Goal: Task Accomplishment & Management: Manage account settings

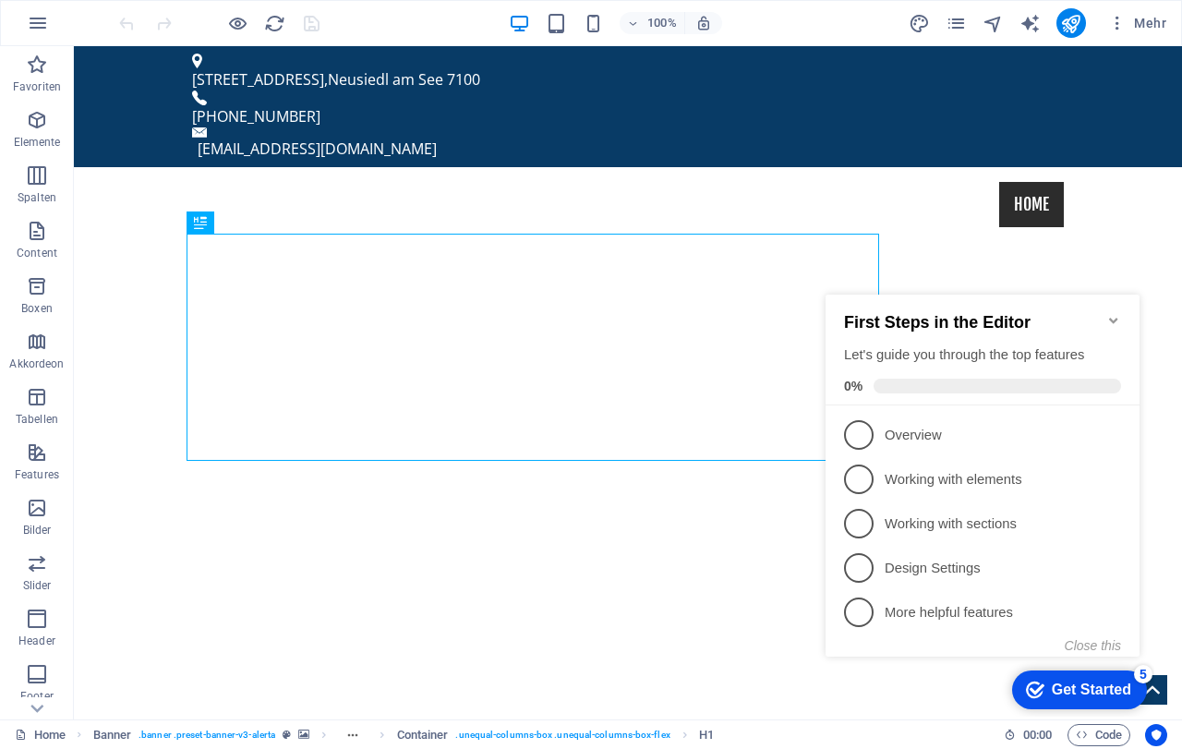
click at [1117, 314] on icon "Minimize checklist" at bounding box center [1113, 320] width 15 height 15
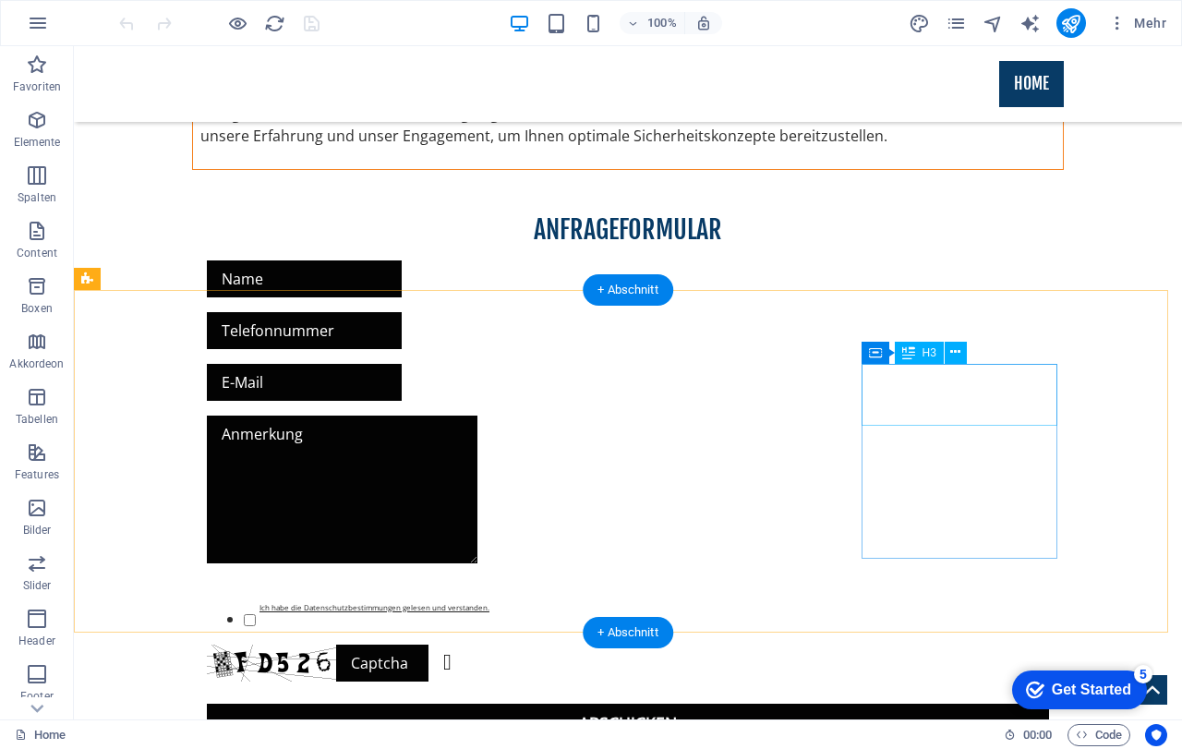
scroll to position [2110, 0]
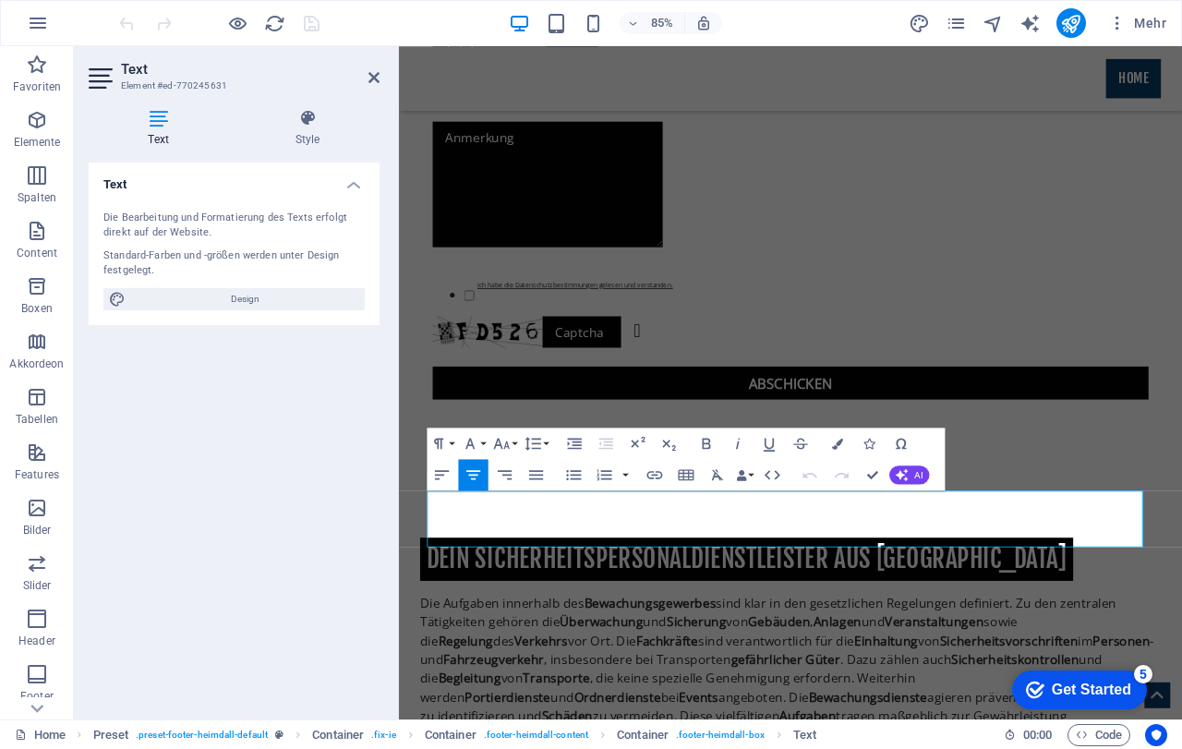
scroll to position [1991, 0]
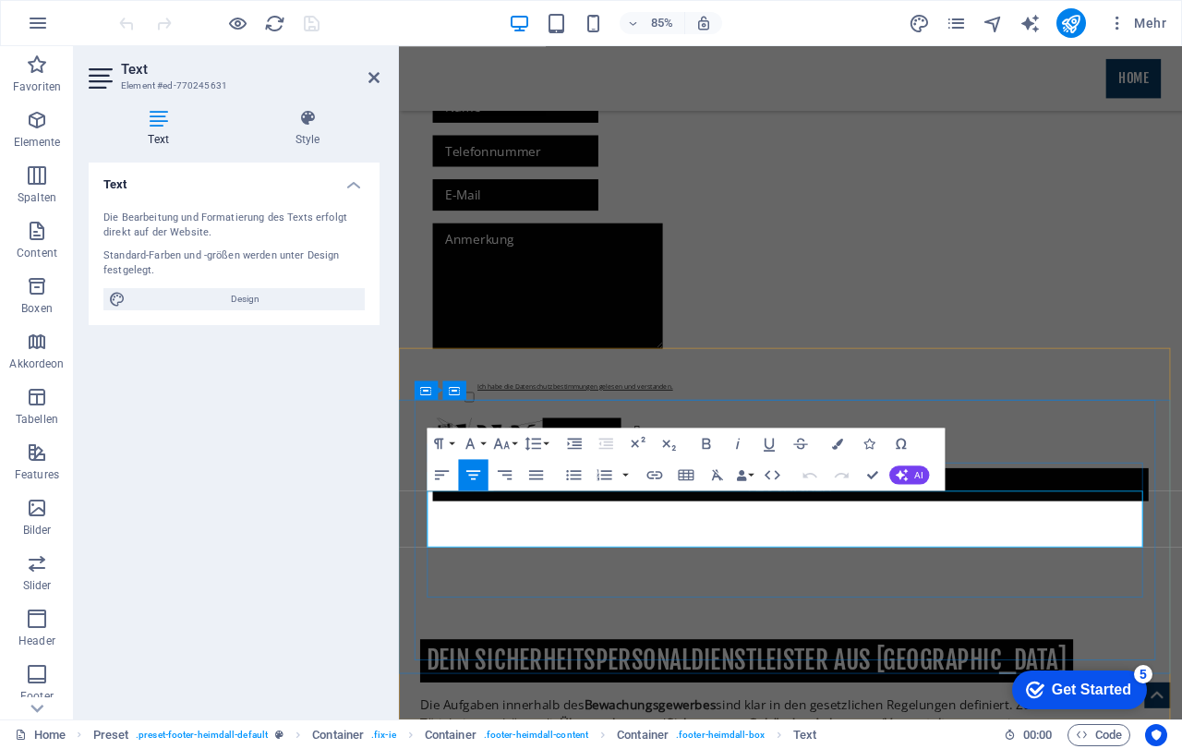
drag, startPoint x: 1125, startPoint y: 583, endPoint x: 1091, endPoint y: 579, distance: 34.5
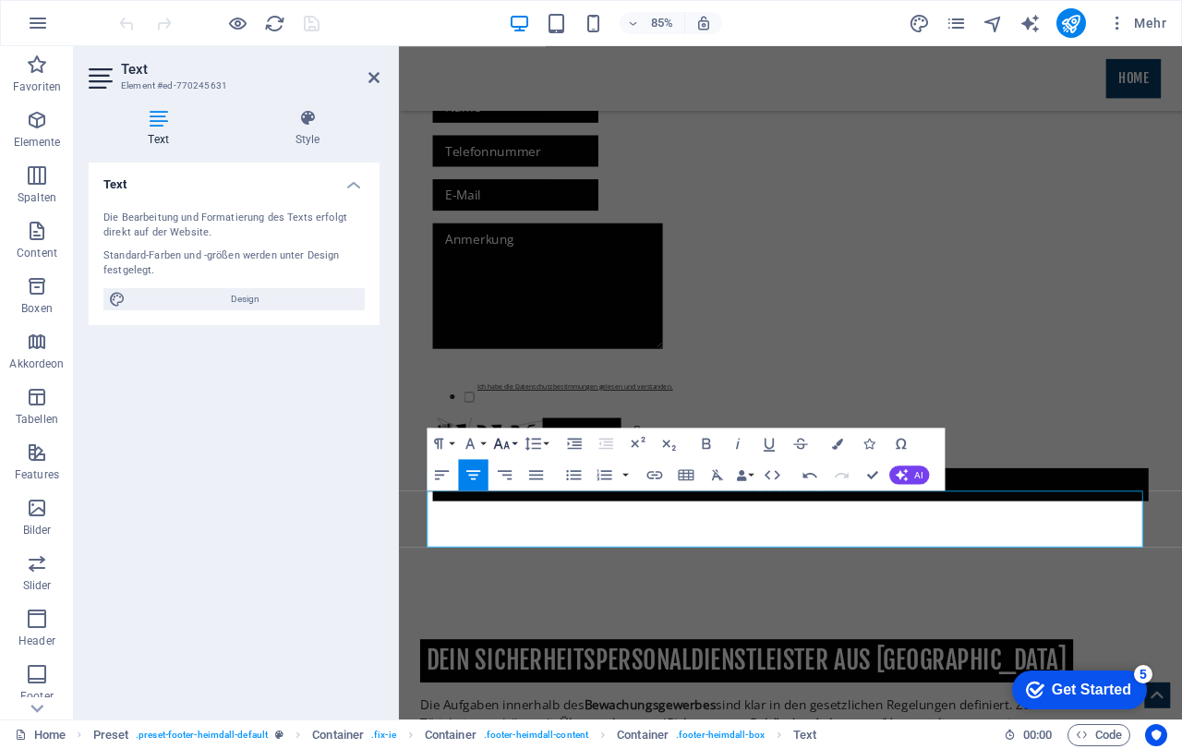
click at [515, 443] on button "Font Size" at bounding box center [504, 442] width 30 height 31
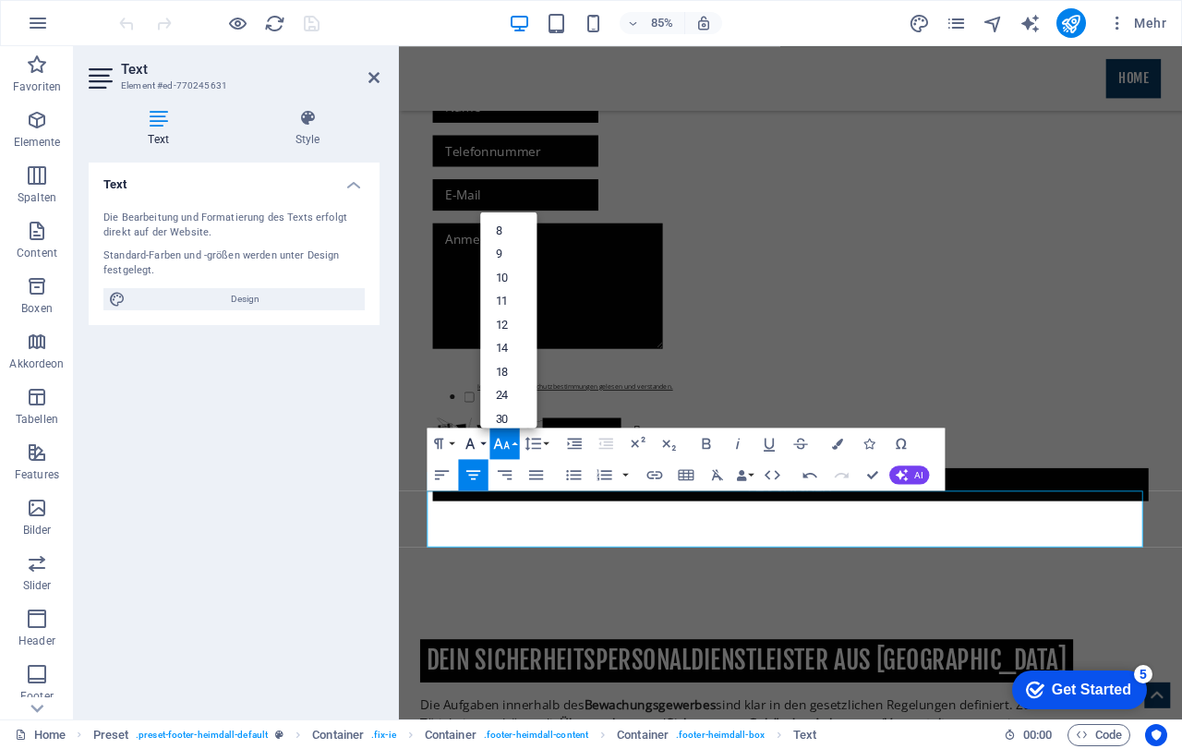
click at [482, 439] on button "Font Family" at bounding box center [473, 442] width 30 height 31
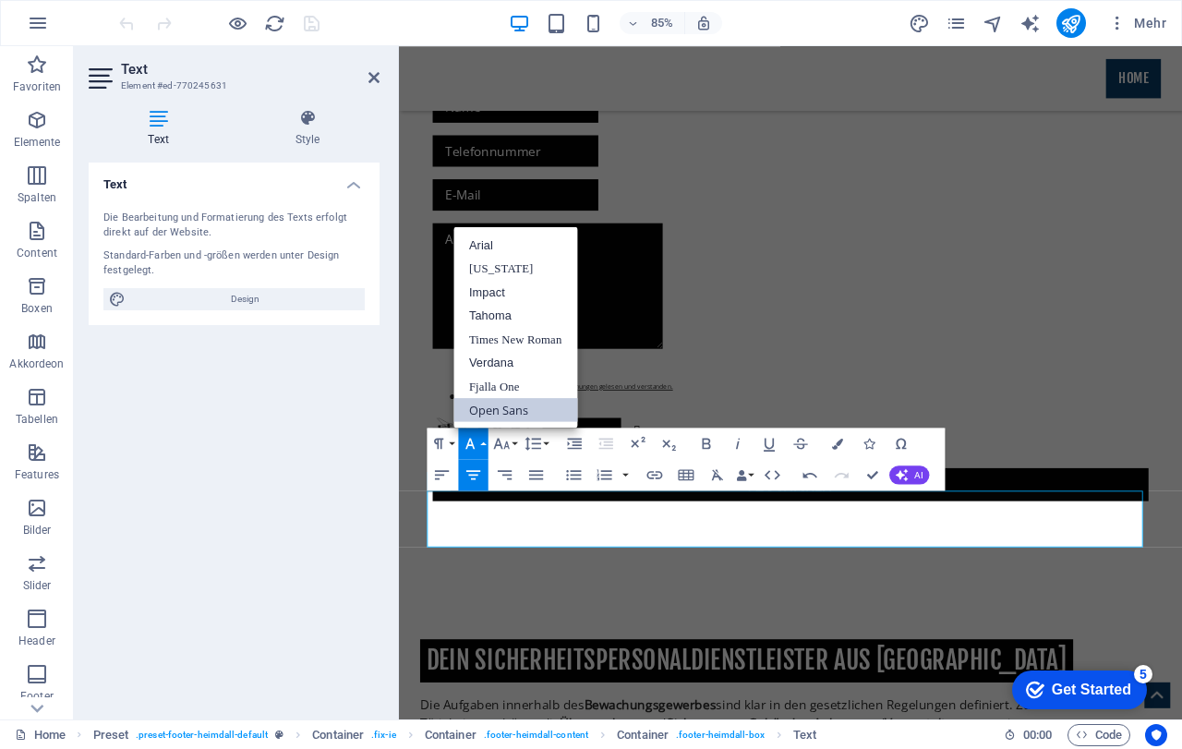
scroll to position [0, 0]
click at [703, 445] on icon "button" at bounding box center [706, 443] width 18 height 18
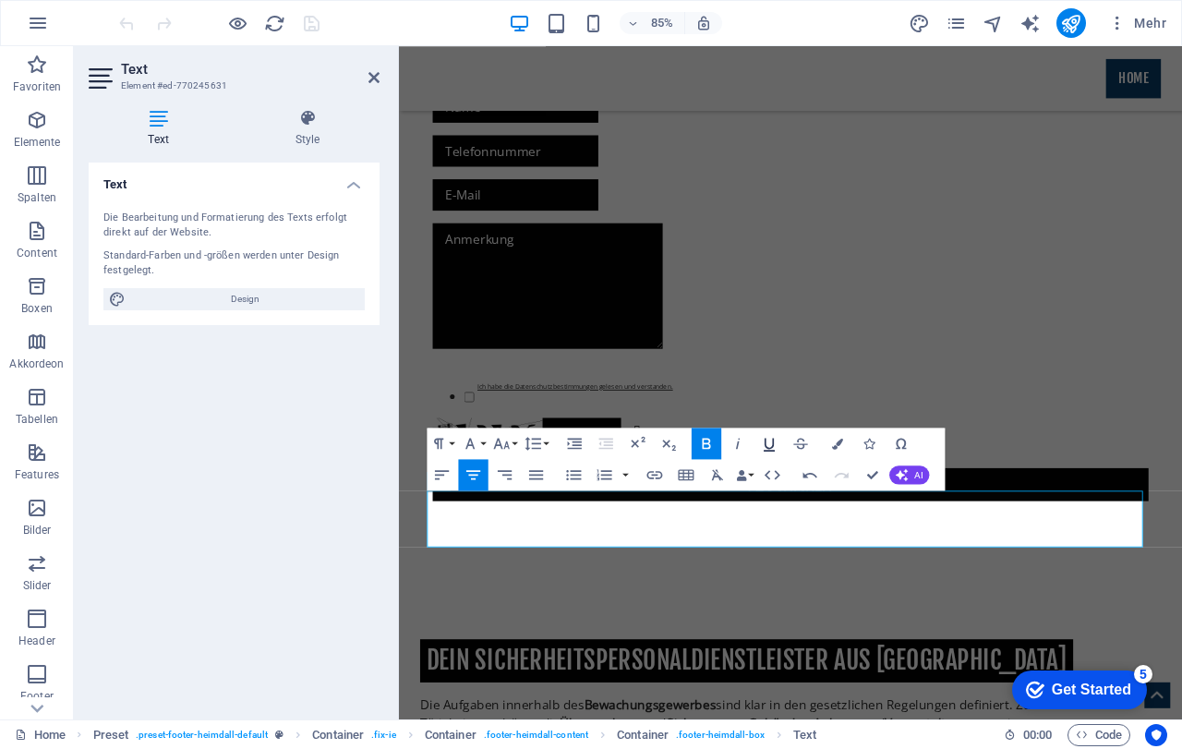
click at [773, 445] on icon "button" at bounding box center [768, 444] width 11 height 13
click at [838, 442] on icon "button" at bounding box center [838, 443] width 11 height 11
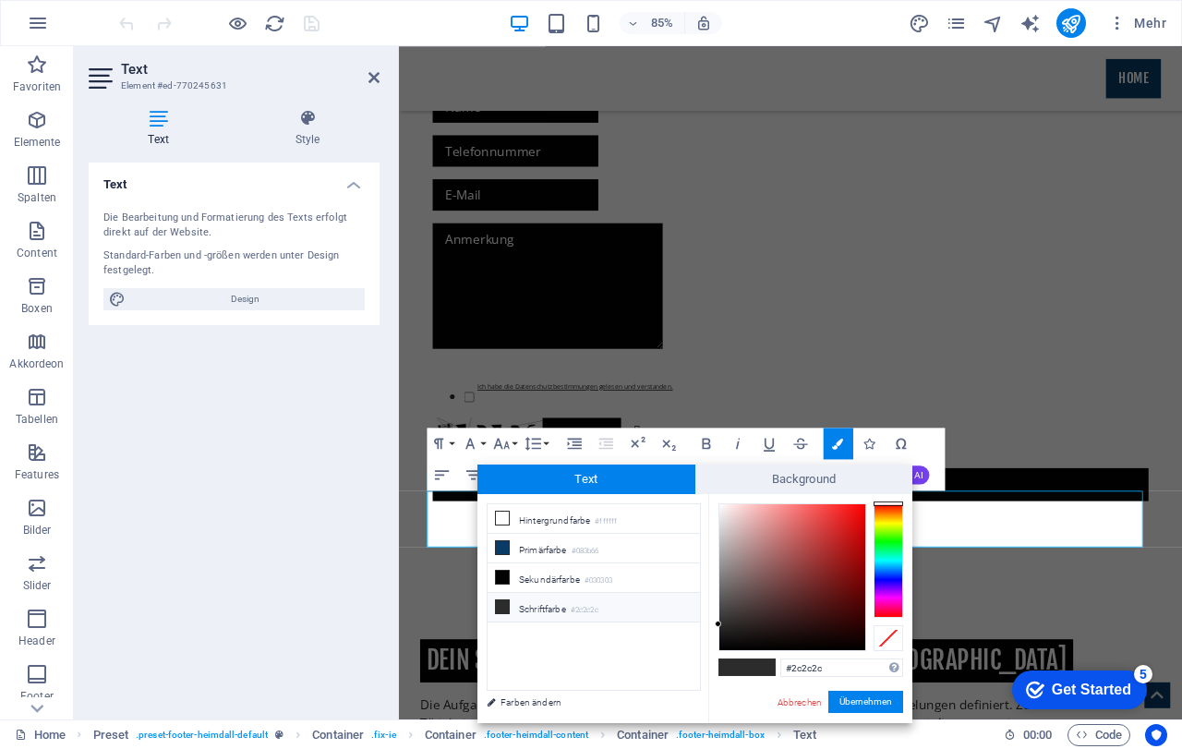
type input "#f50606"
click at [860, 509] on div at bounding box center [792, 577] width 146 height 146
click at [886, 709] on button "Übernehmen" at bounding box center [865, 702] width 75 height 22
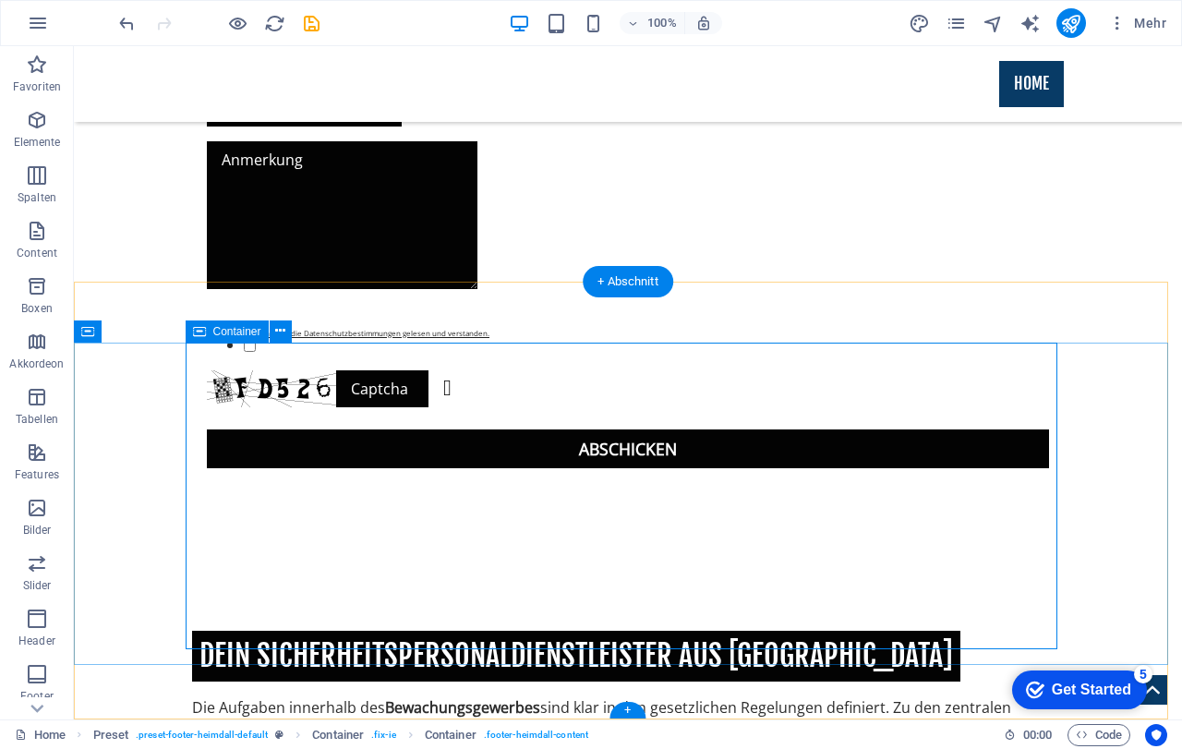
scroll to position [2110, 0]
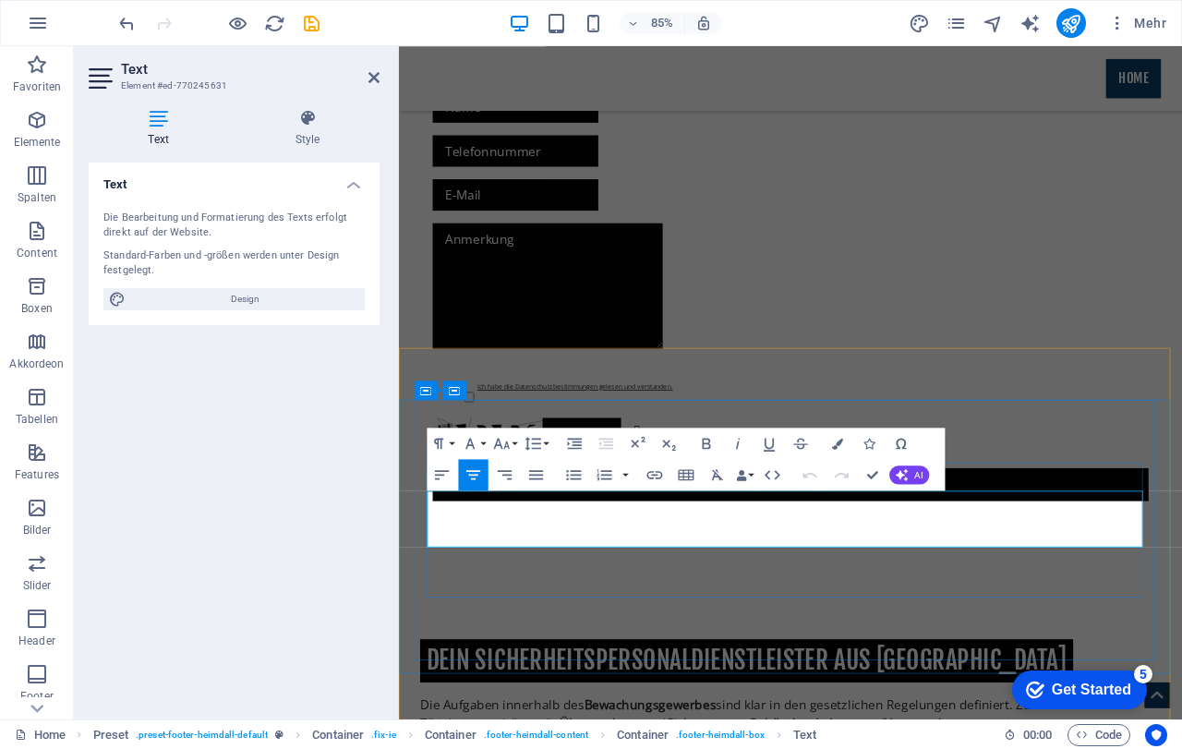
drag, startPoint x: 814, startPoint y: 581, endPoint x: 803, endPoint y: 579, distance: 11.2
click at [706, 448] on icon "button" at bounding box center [706, 443] width 8 height 11
click at [768, 446] on icon "button" at bounding box center [769, 443] width 18 height 18
click at [841, 441] on icon "button" at bounding box center [838, 443] width 11 height 11
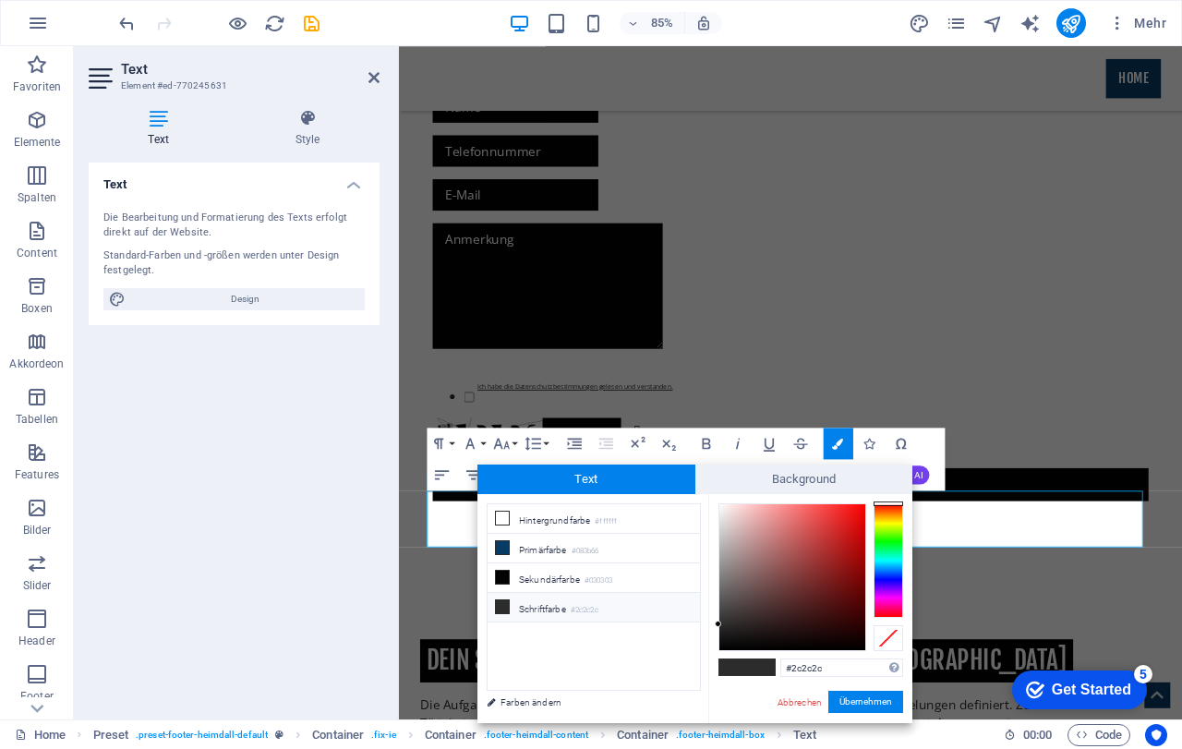
type input "#f50606"
click at [860, 509] on div at bounding box center [792, 577] width 146 height 146
click at [875, 703] on button "Übernehmen" at bounding box center [865, 702] width 75 height 22
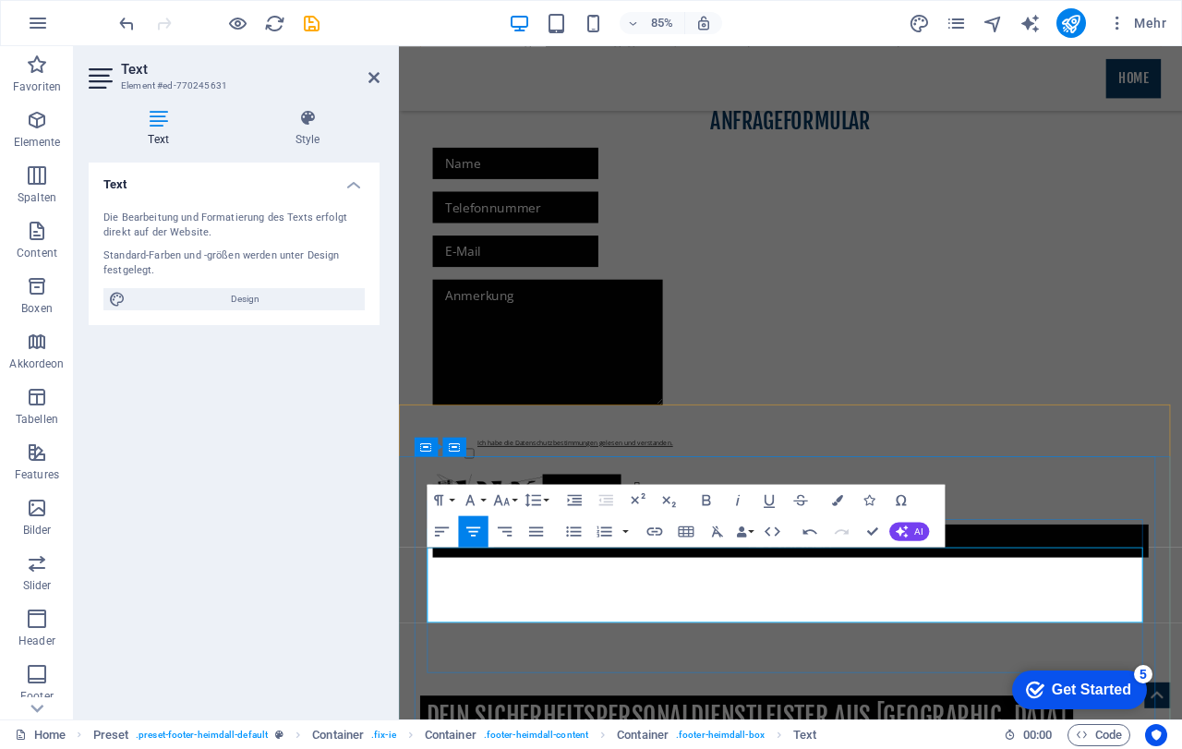
drag, startPoint x: 999, startPoint y: 640, endPoint x: 726, endPoint y: 654, distance: 273.6
click at [482, 503] on button "Font Family" at bounding box center [473, 499] width 30 height 31
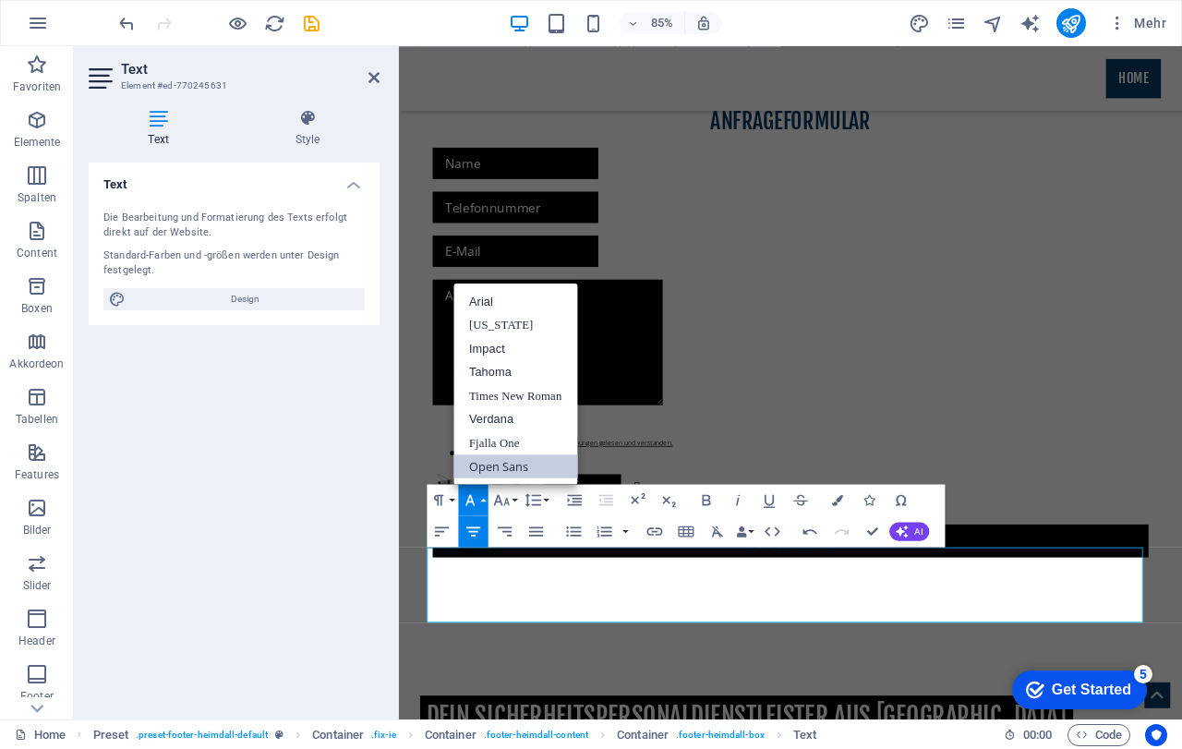
scroll to position [0, 0]
click at [511, 498] on button "Font Size" at bounding box center [504, 499] width 30 height 31
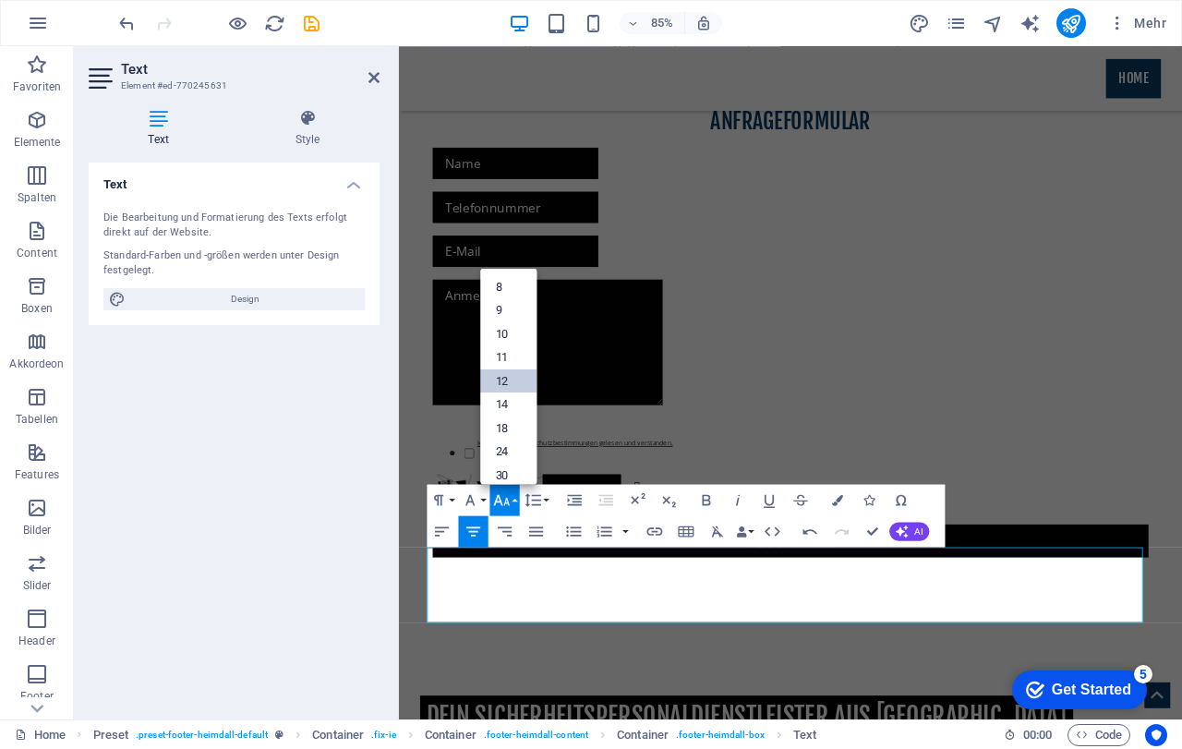
click at [512, 379] on link "12" at bounding box center [508, 380] width 56 height 24
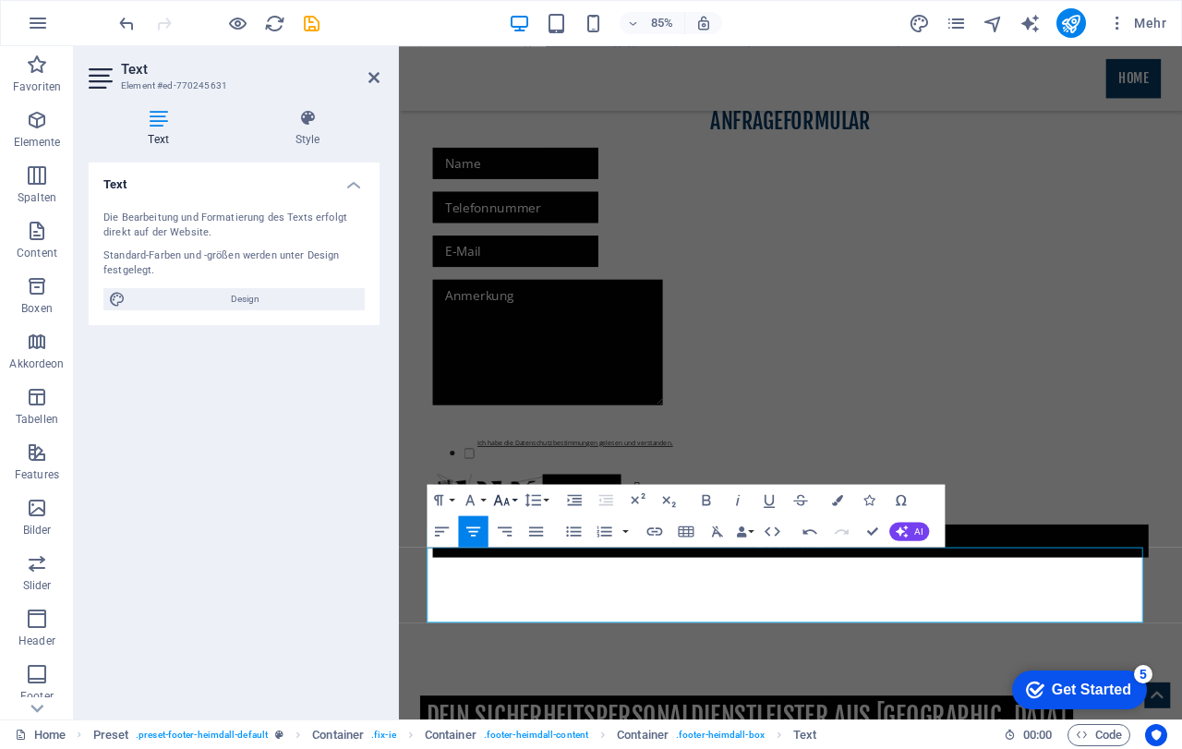
click at [513, 495] on button "Font Size" at bounding box center [504, 499] width 30 height 31
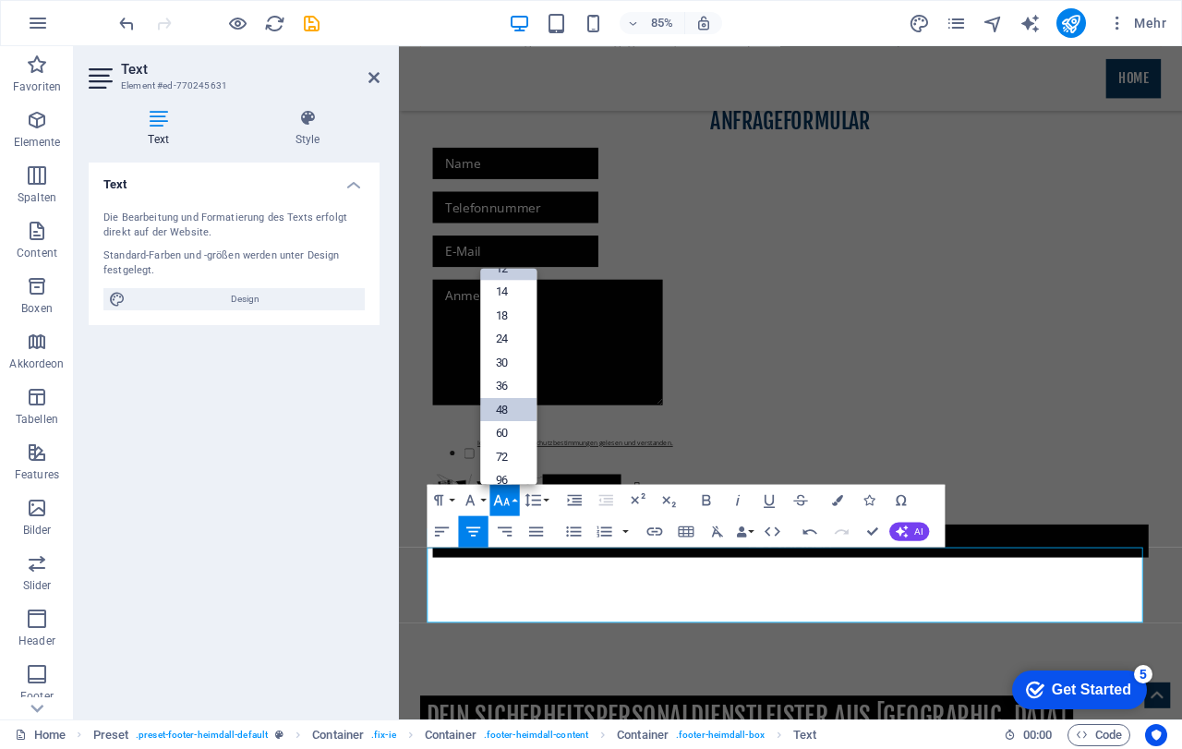
click at [507, 412] on link "48" at bounding box center [508, 410] width 56 height 24
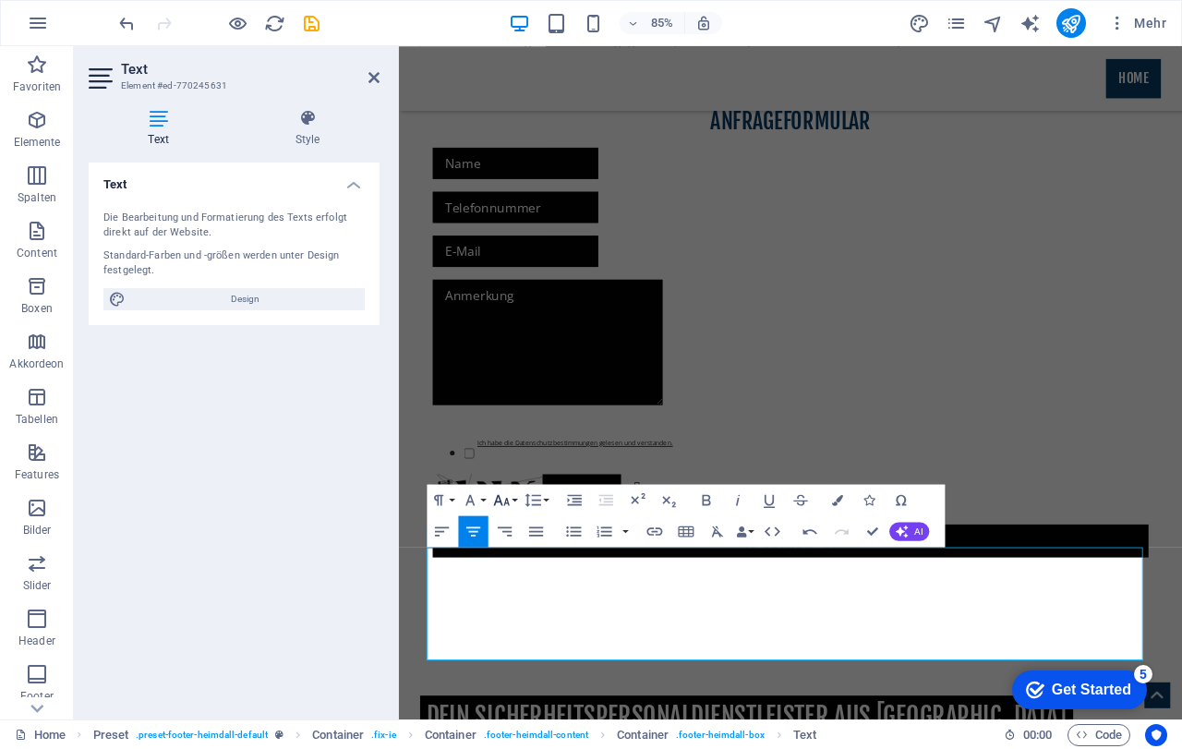
click at [516, 495] on button "Font Size" at bounding box center [504, 499] width 30 height 31
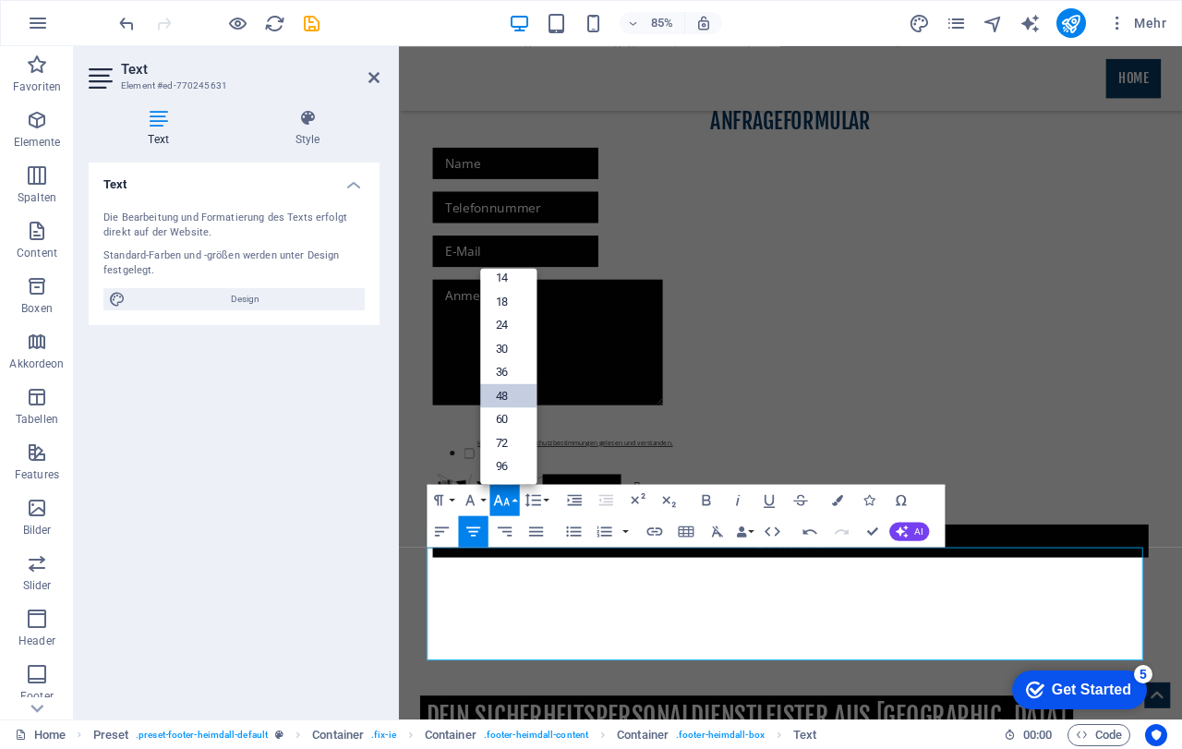
scroll to position [149, 0]
click at [516, 368] on link "36" at bounding box center [508, 372] width 56 height 24
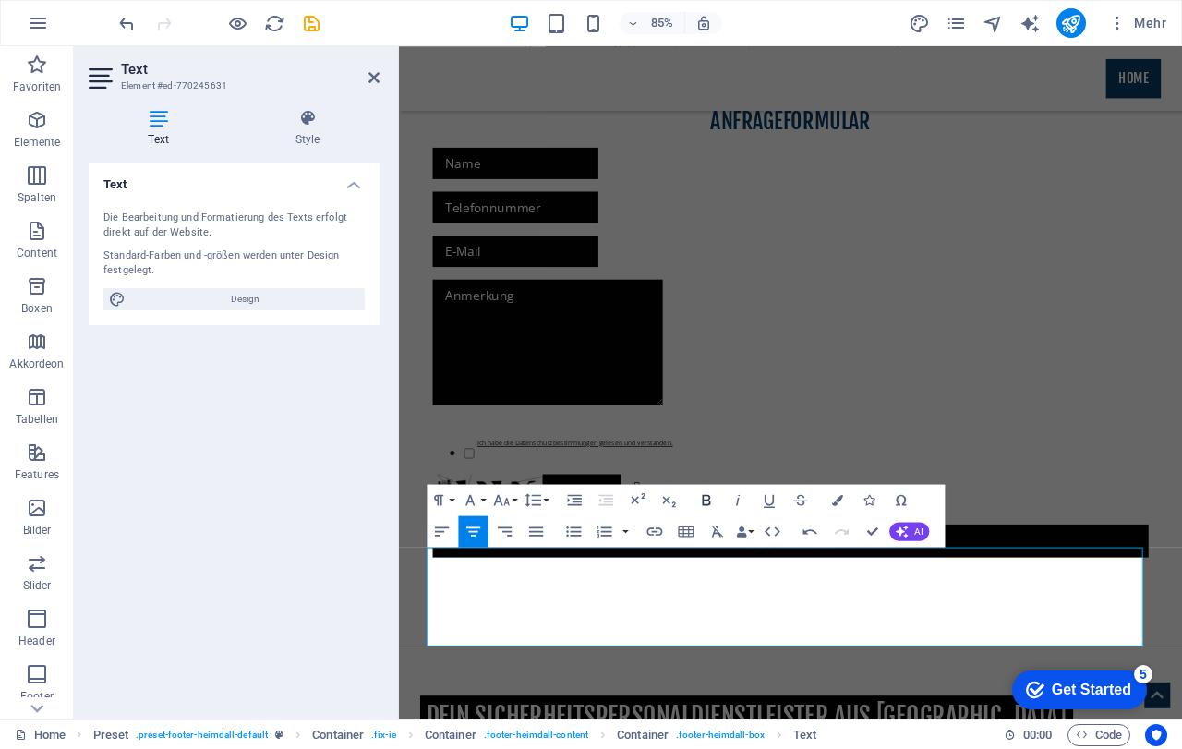
click at [703, 496] on icon "button" at bounding box center [706, 499] width 8 height 11
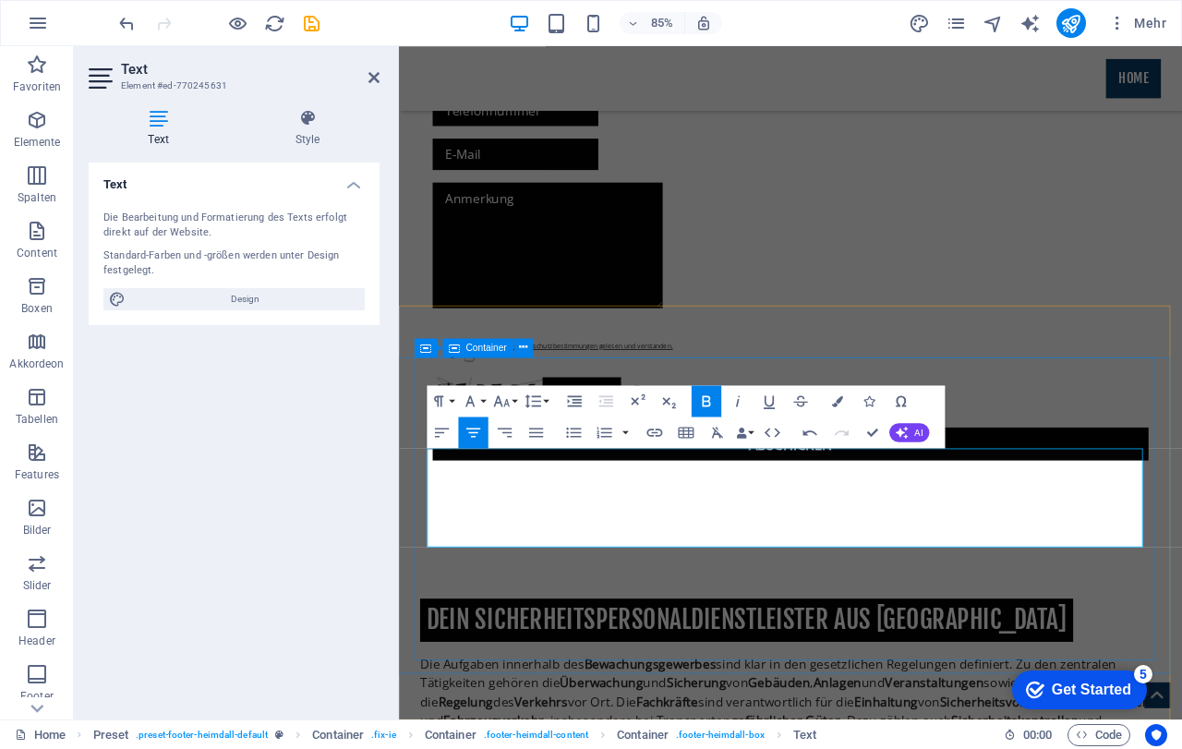
scroll to position [2041, 0]
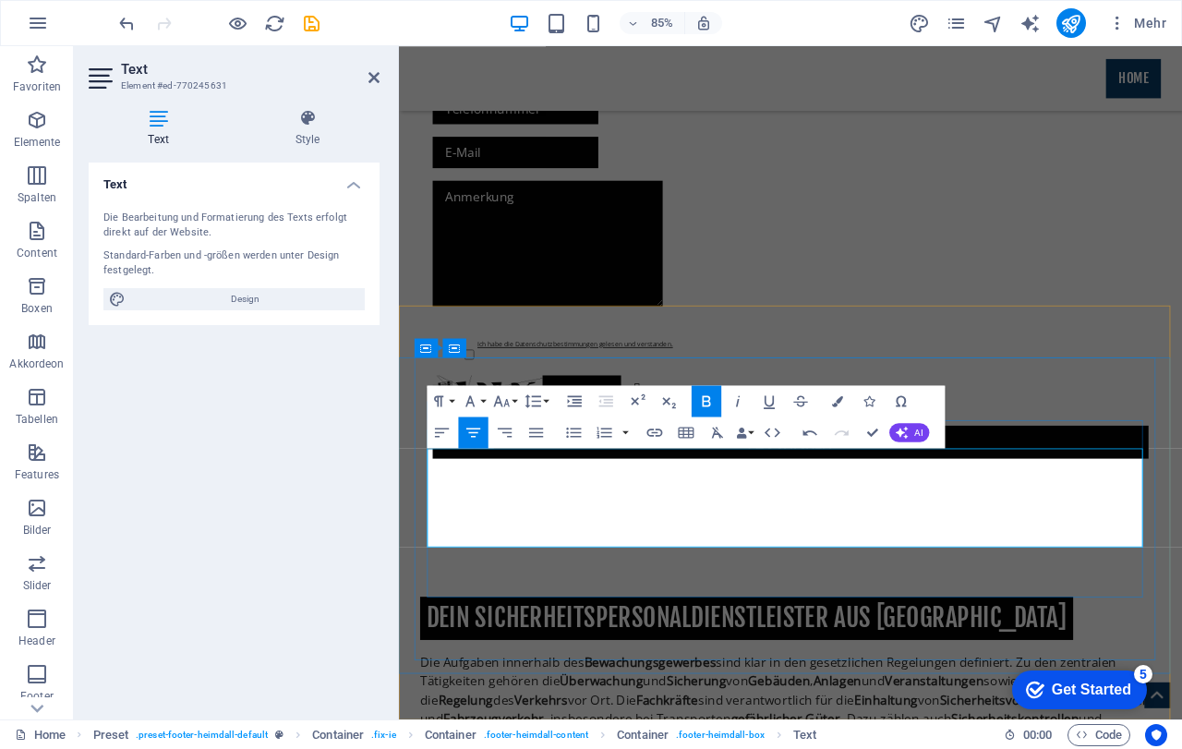
drag, startPoint x: 1129, startPoint y: 580, endPoint x: 574, endPoint y: 576, distance: 554.9
click at [511, 400] on button "Font Size" at bounding box center [504, 400] width 30 height 31
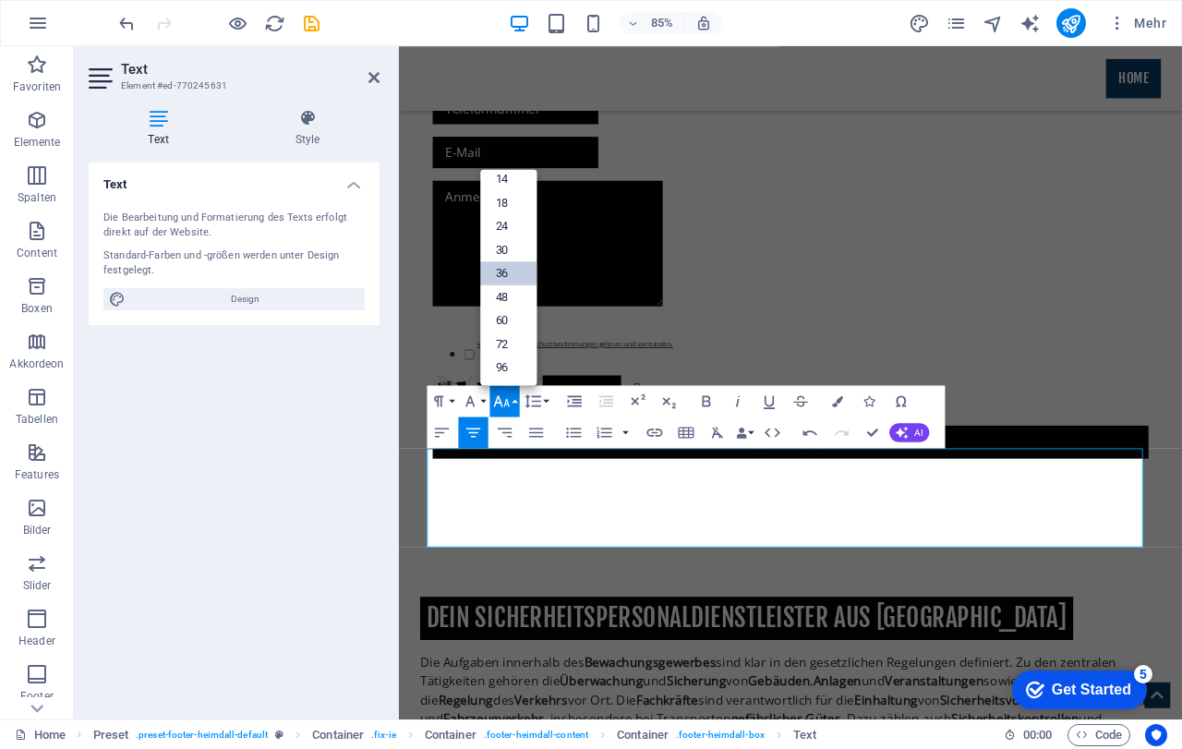
click at [499, 274] on link "36" at bounding box center [508, 273] width 56 height 24
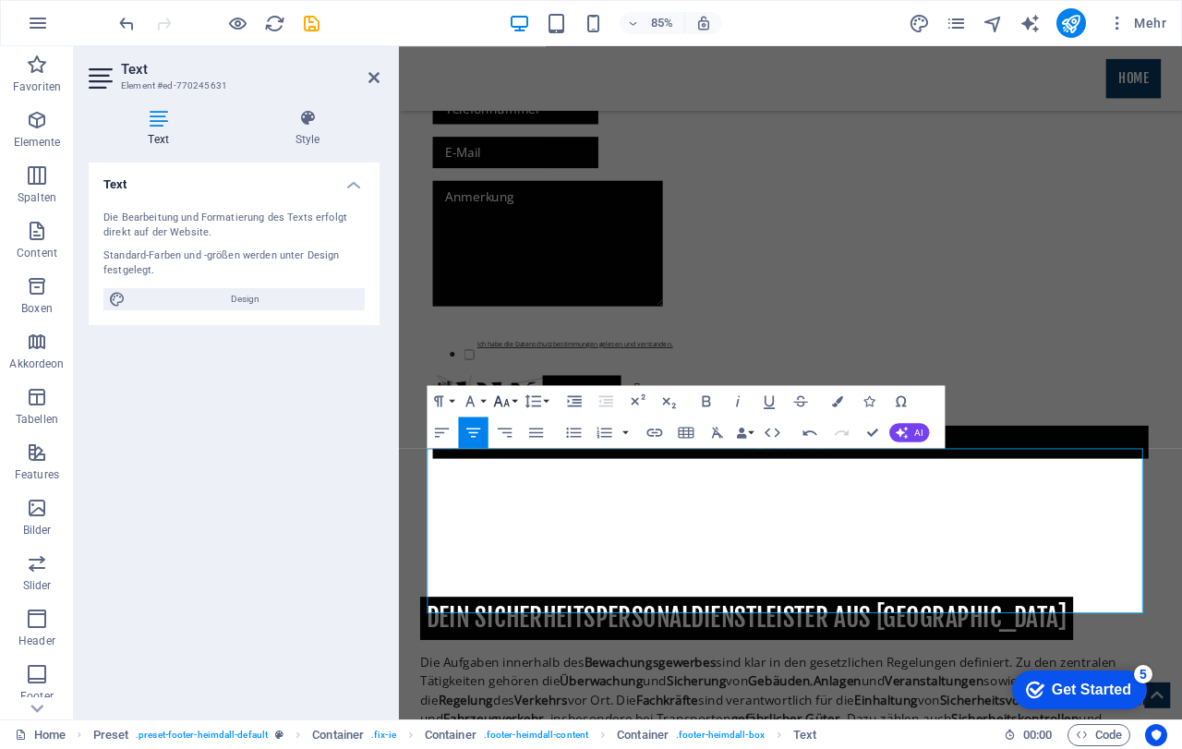
click at [514, 399] on button "Font Size" at bounding box center [504, 400] width 30 height 31
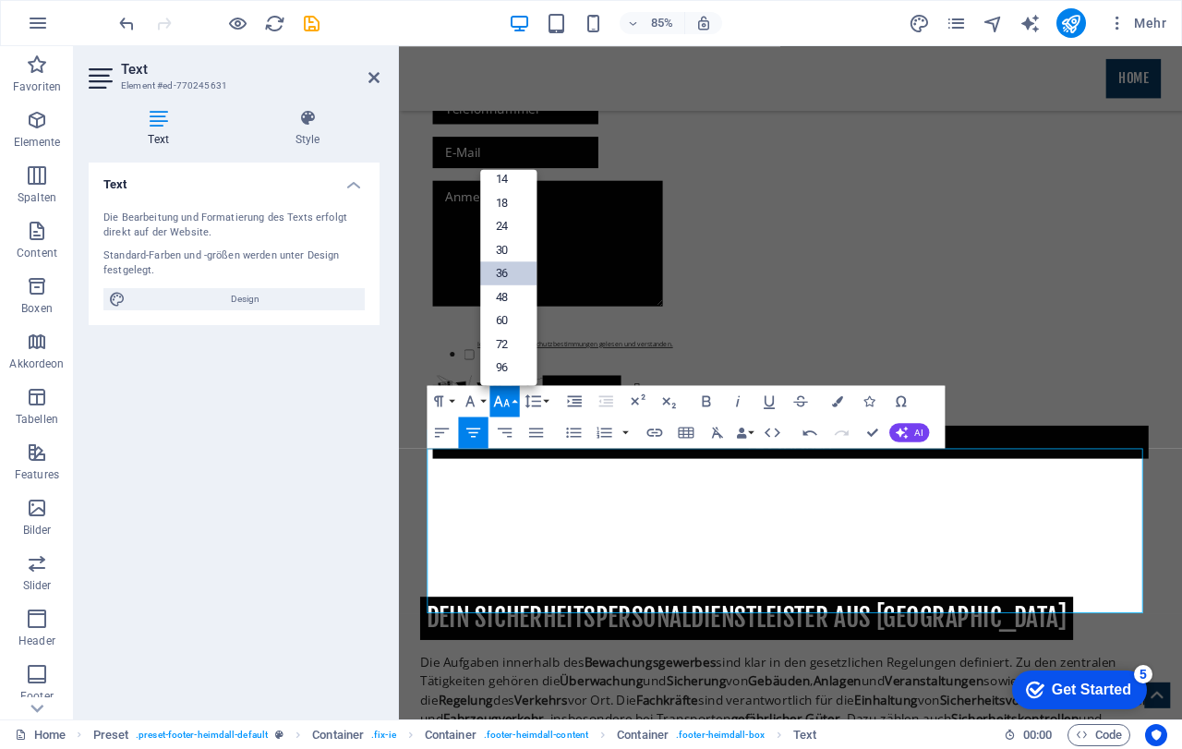
scroll to position [149, 0]
click at [519, 248] on link "30" at bounding box center [508, 249] width 56 height 24
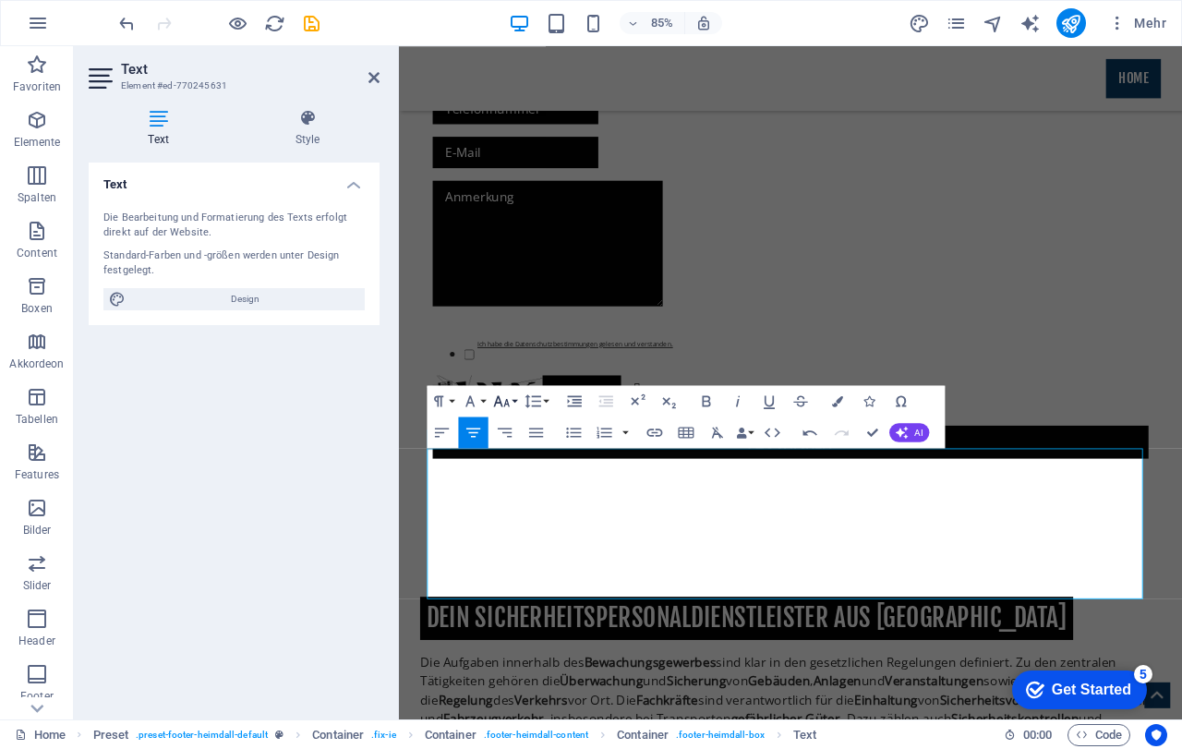
click at [516, 399] on button "Font Size" at bounding box center [504, 400] width 30 height 31
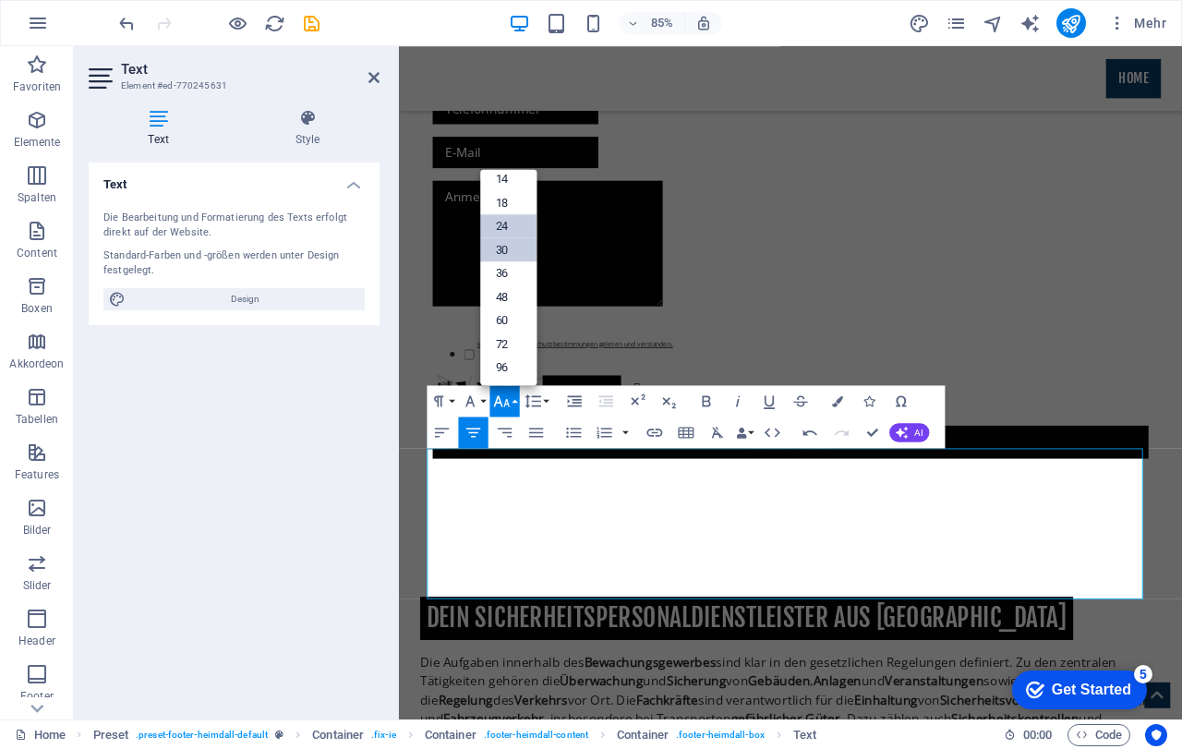
click at [525, 225] on link "24" at bounding box center [508, 226] width 56 height 24
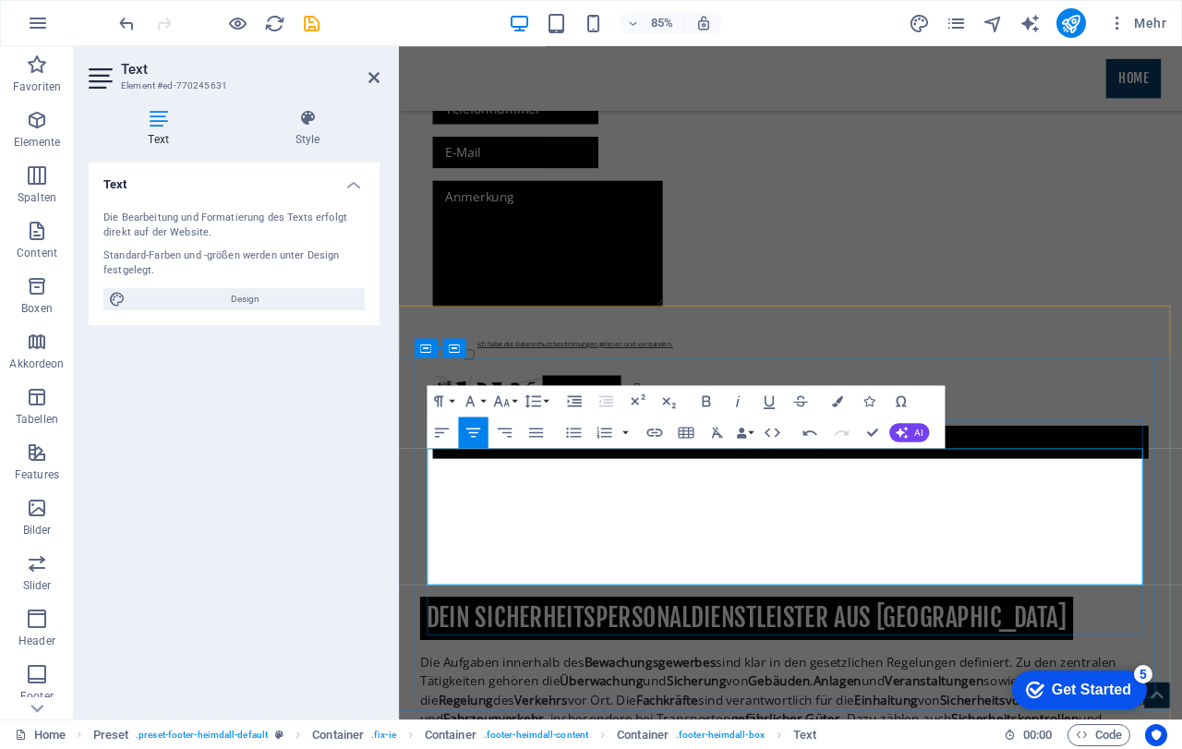
click at [333, 400] on div "Text Die Bearbeitung und Formatierung des Texts erfolgt direkt auf der Website.…" at bounding box center [234, 433] width 291 height 542
click at [330, 438] on div "Text Die Bearbeitung und Formatierung des Texts erfolgt direkt auf der Website.…" at bounding box center [234, 433] width 291 height 542
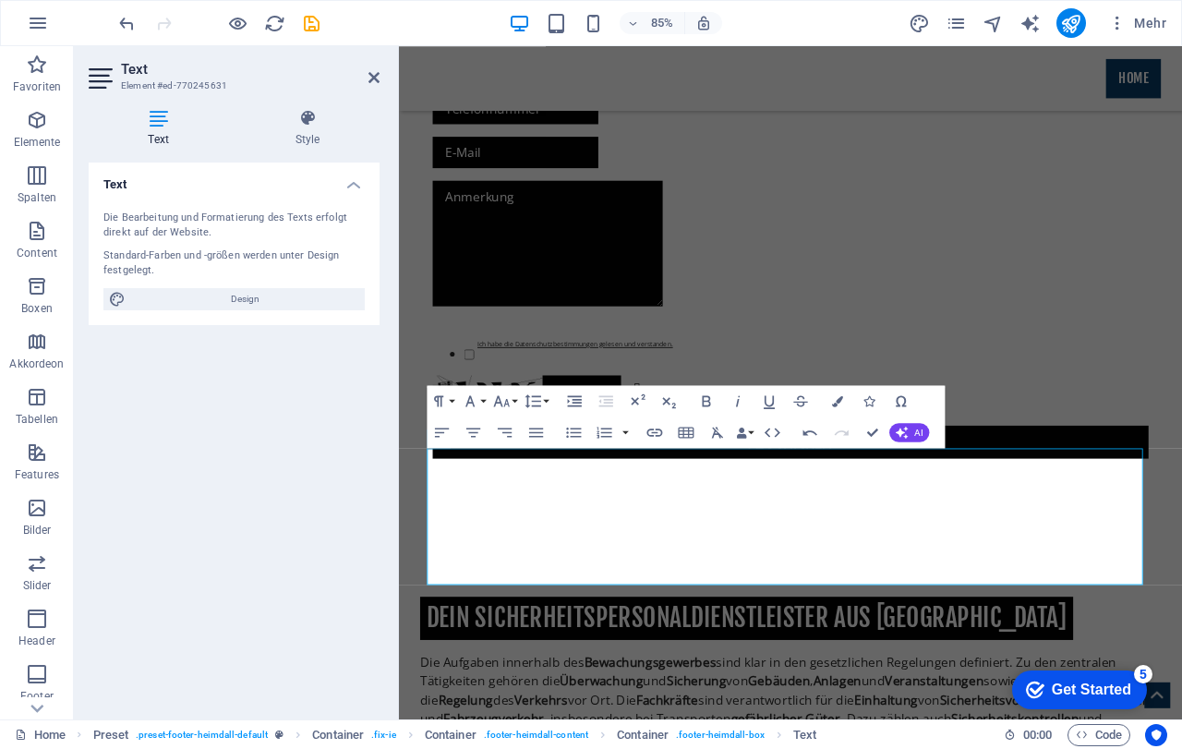
click at [330, 438] on div "Text Die Bearbeitung und Formatierung des Texts erfolgt direkt auf der Website.…" at bounding box center [234, 433] width 291 height 542
click at [451, 18] on div "85% Mehr" at bounding box center [644, 23] width 1058 height 30
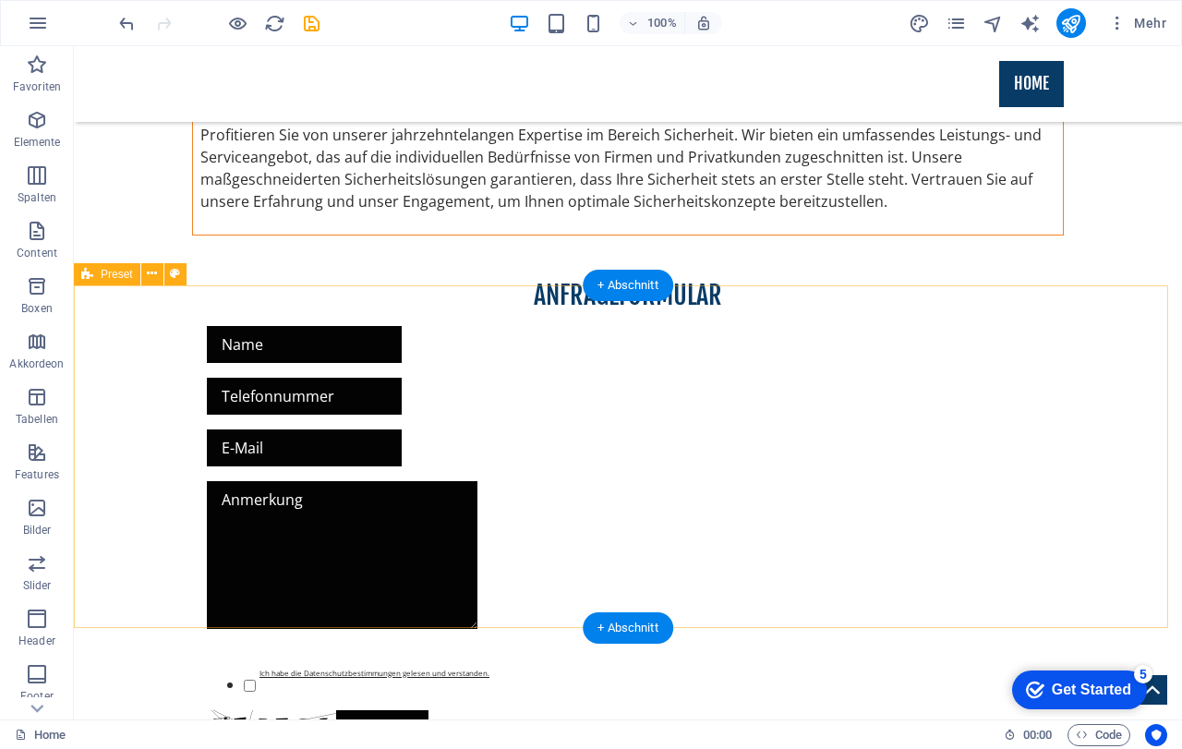
scroll to position [2205, 0]
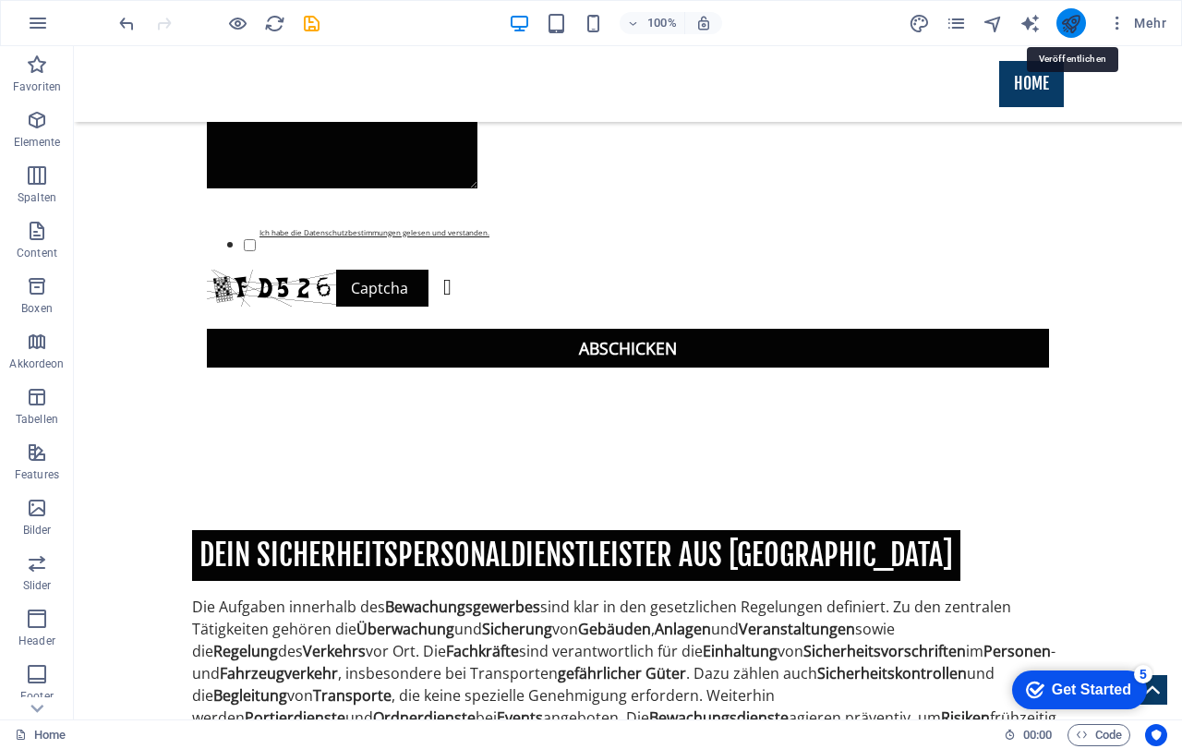
click at [1067, 22] on icon "publish" at bounding box center [1070, 23] width 21 height 21
